Goal: Task Accomplishment & Management: Complete application form

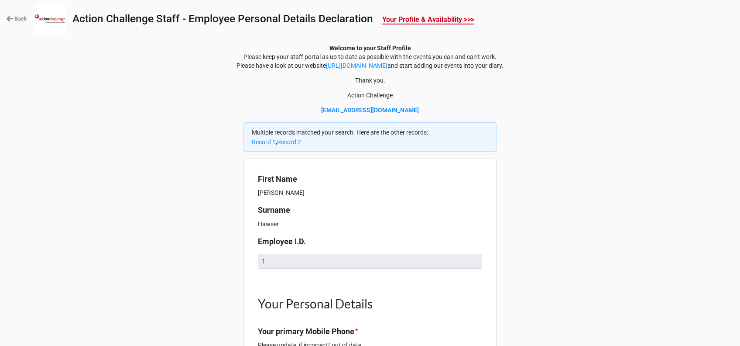
click at [15, 21] on link "Back" at bounding box center [16, 18] width 21 height 9
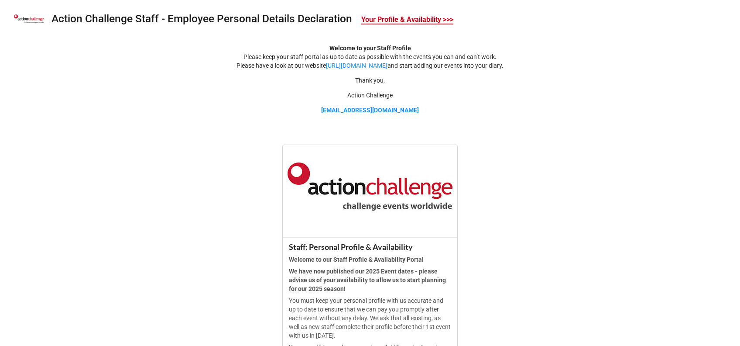
scroll to position [266, 0]
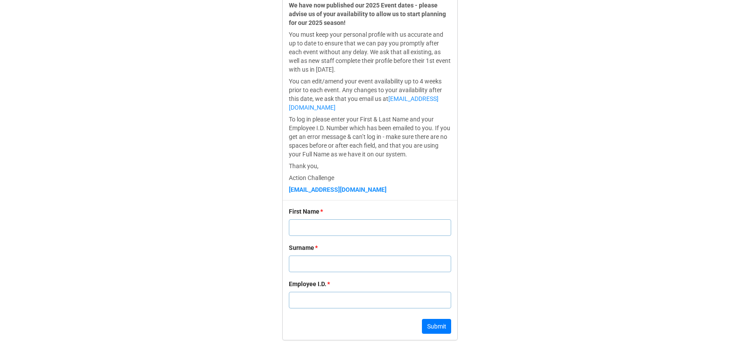
click at [300, 258] on input "text" at bounding box center [370, 263] width 162 height 17
paste input "[PERSON_NAME]"
type input "[PERSON_NAME]"
click at [311, 220] on input "text" at bounding box center [370, 227] width 162 height 17
paste input "[PERSON_NAME]"
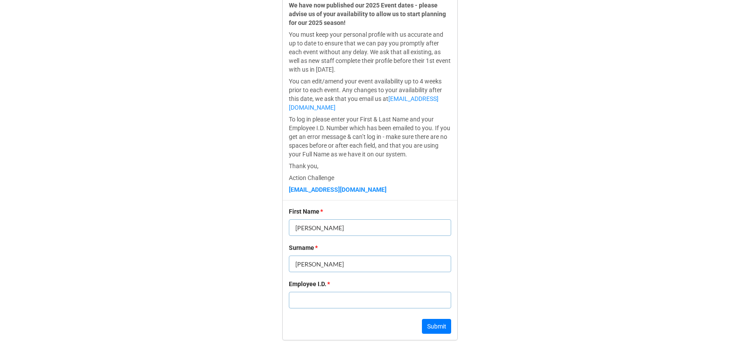
type input "[PERSON_NAME]"
click at [370, 289] on div "Employee I.D. *" at bounding box center [370, 297] width 162 height 36
click at [362, 295] on input "text" at bounding box center [370, 299] width 162 height 17
paste input "10311"
type input "10311"
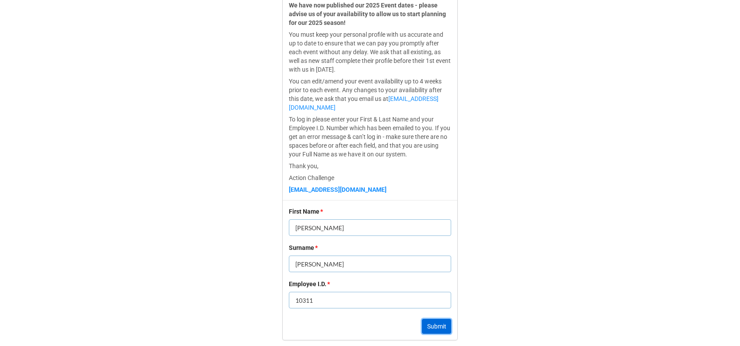
click at [445, 327] on button "Submit" at bounding box center [436, 325] width 29 height 15
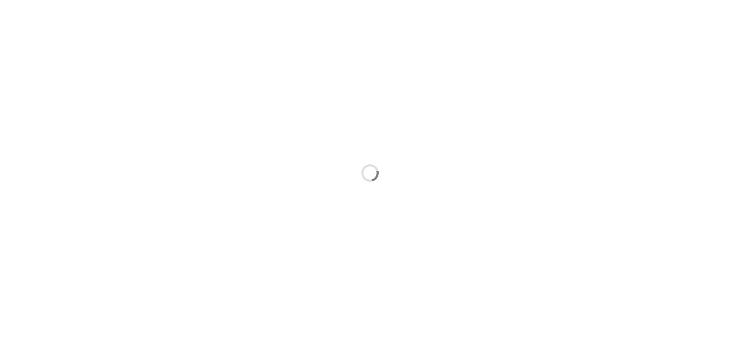
scroll to position [0, 0]
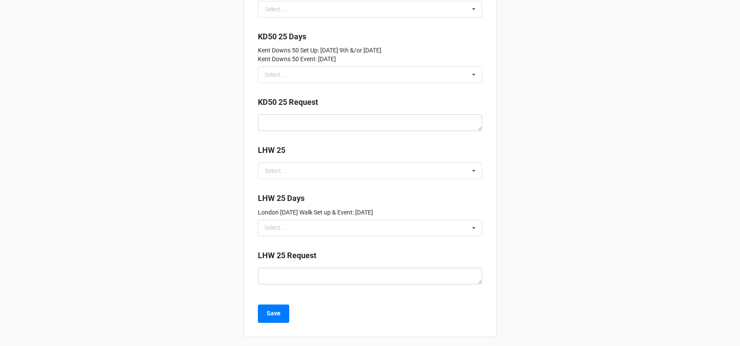
scroll to position [1565, 0]
